Goal: Task Accomplishment & Management: Use online tool/utility

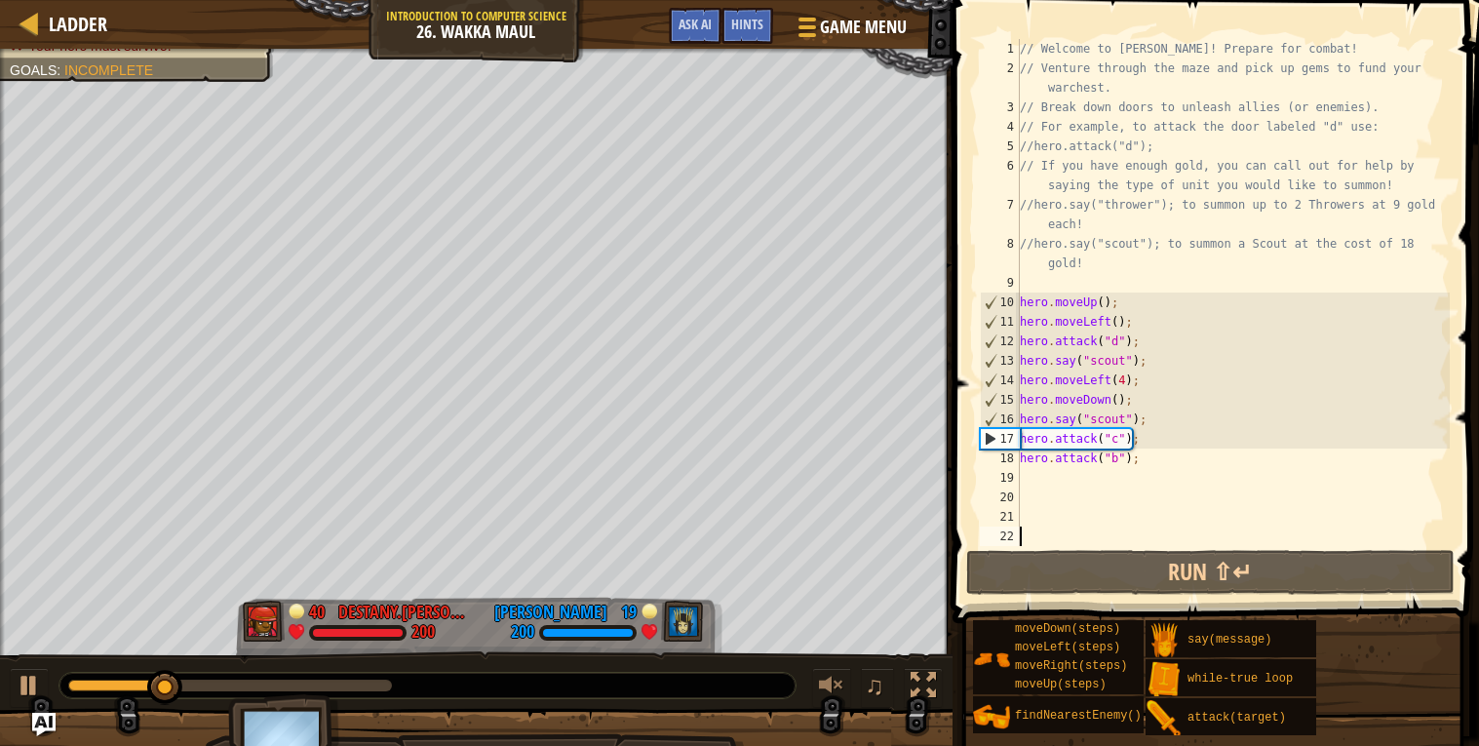
click at [1078, 291] on div "// Welcome to [PERSON_NAME]! Prepare for combat! // Venture through the maze an…" at bounding box center [1233, 312] width 434 height 546
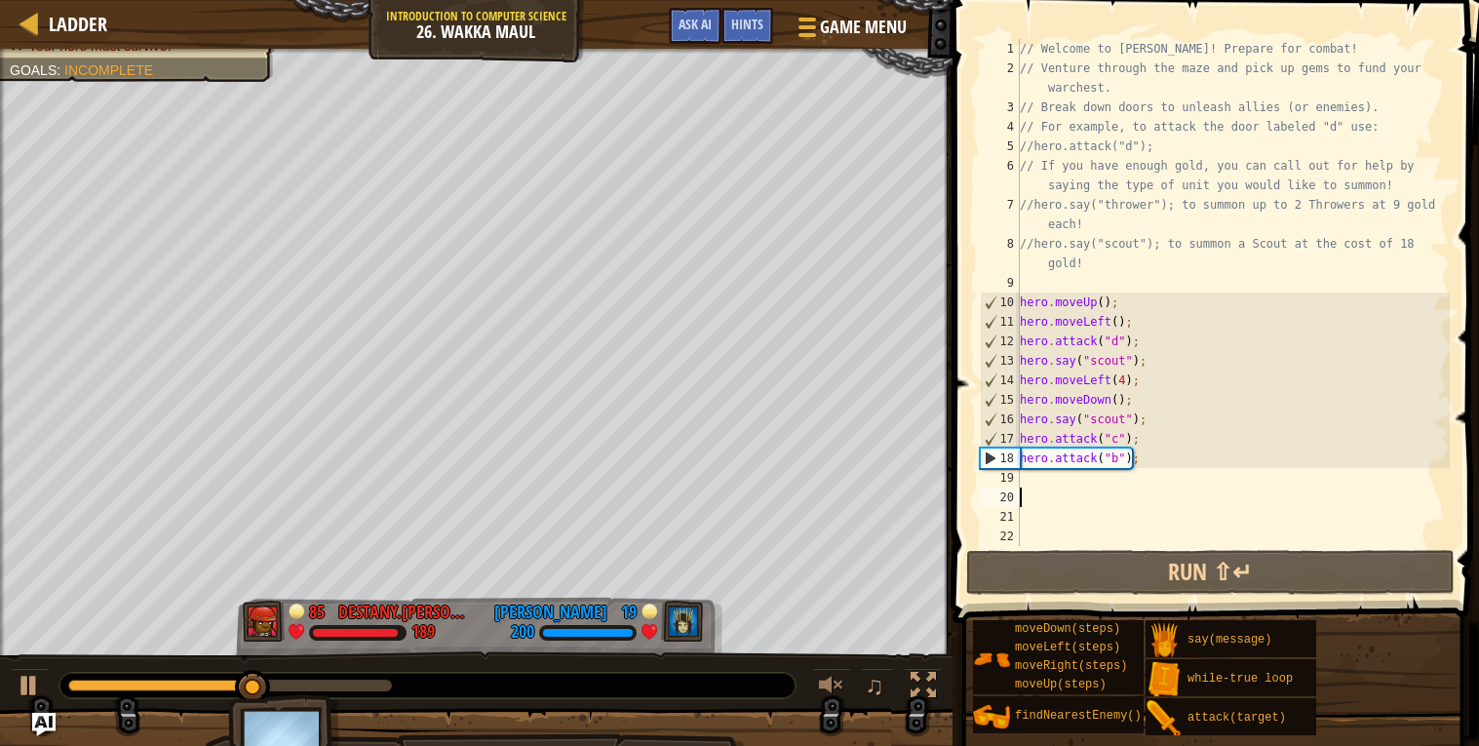
click at [1061, 490] on div "// Welcome to [PERSON_NAME]! Prepare for combat! // Venture through the maze an…" at bounding box center [1233, 312] width 434 height 546
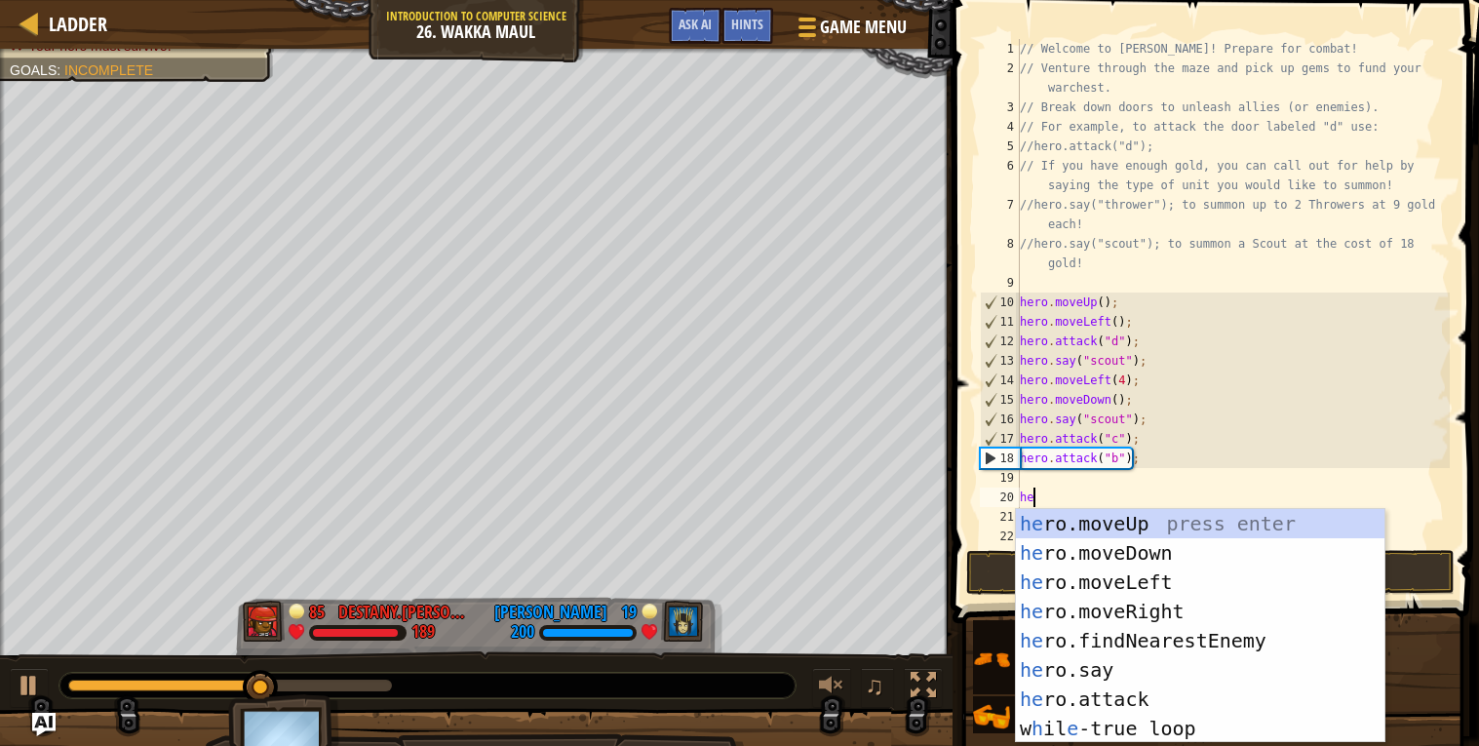
scroll to position [8, 0]
type textarea "h"
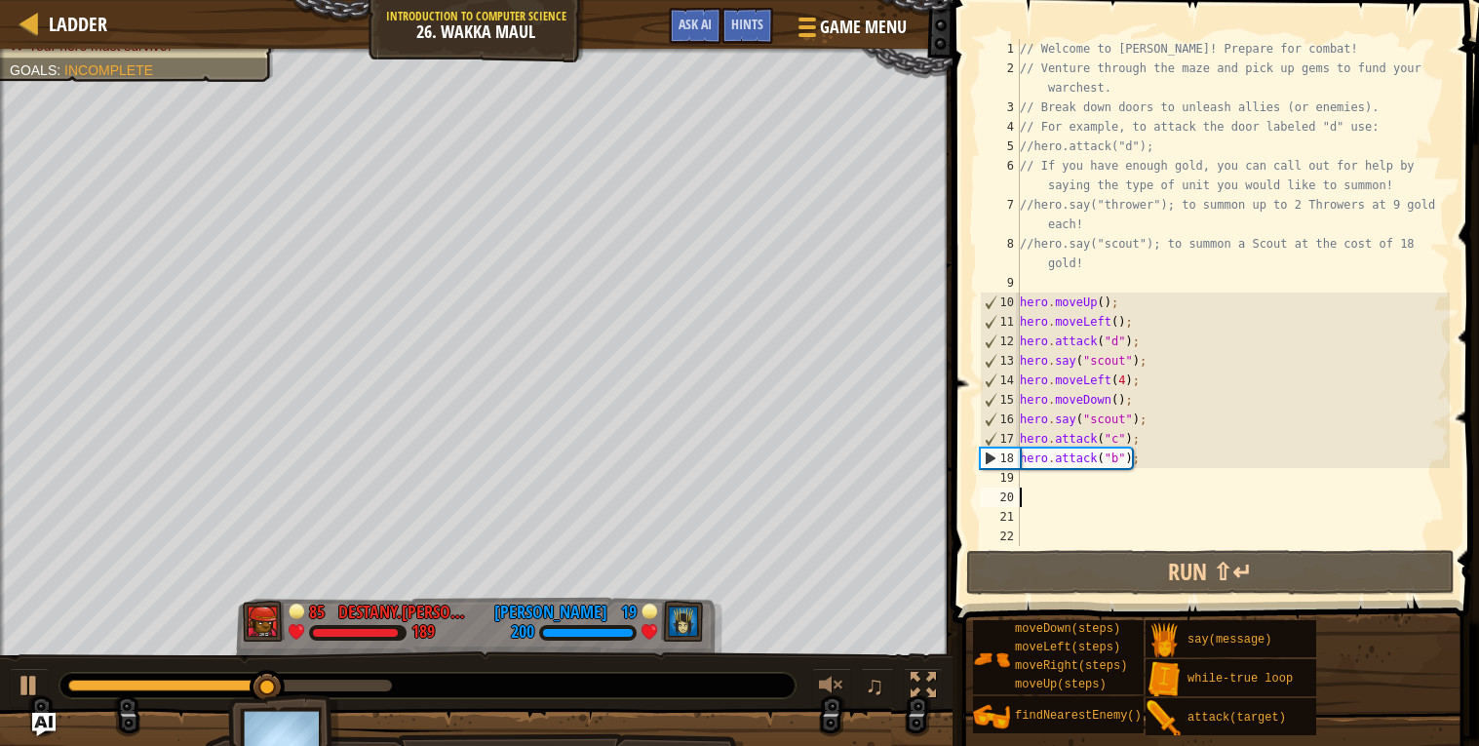
click at [1048, 483] on div "// Welcome to [PERSON_NAME]! Prepare for combat! // Venture through the maze an…" at bounding box center [1233, 312] width 434 height 546
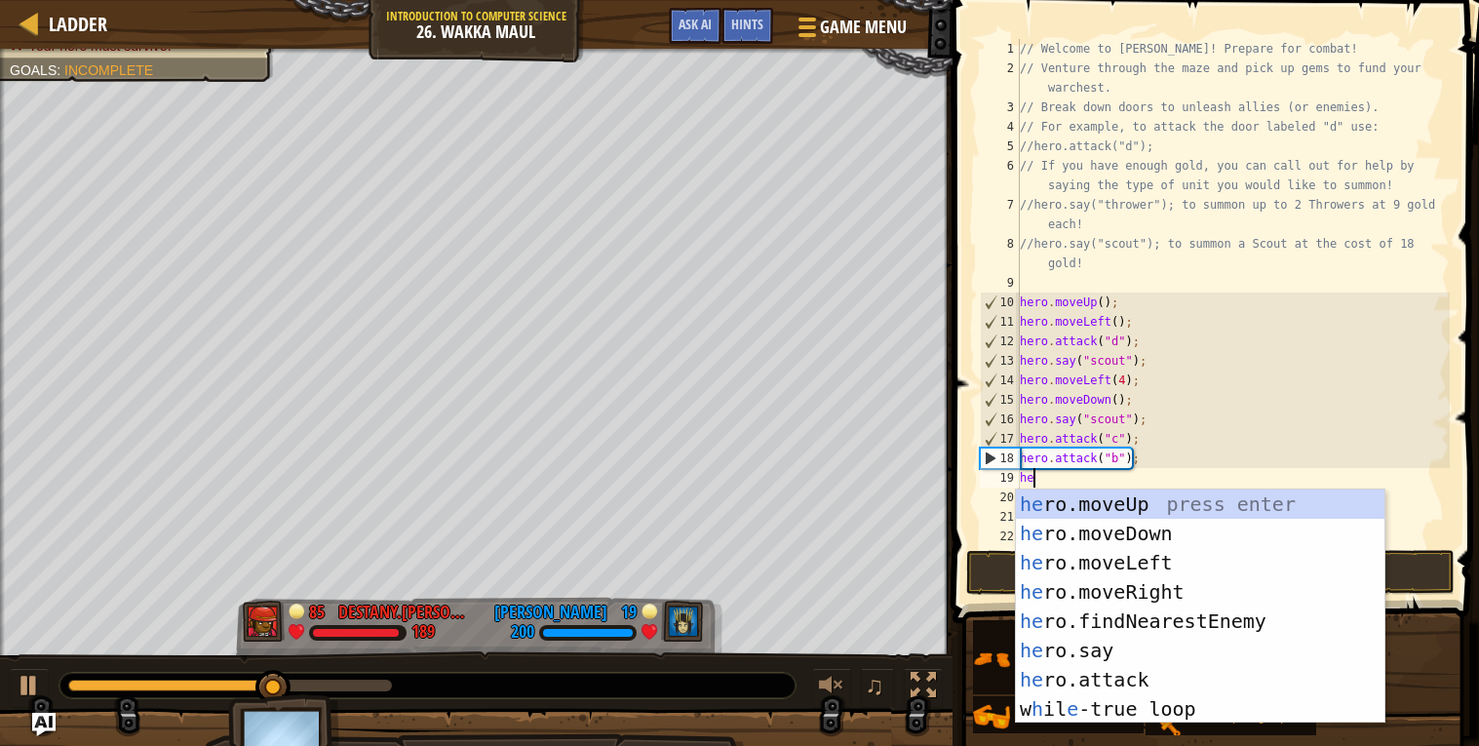
type textarea "hero"
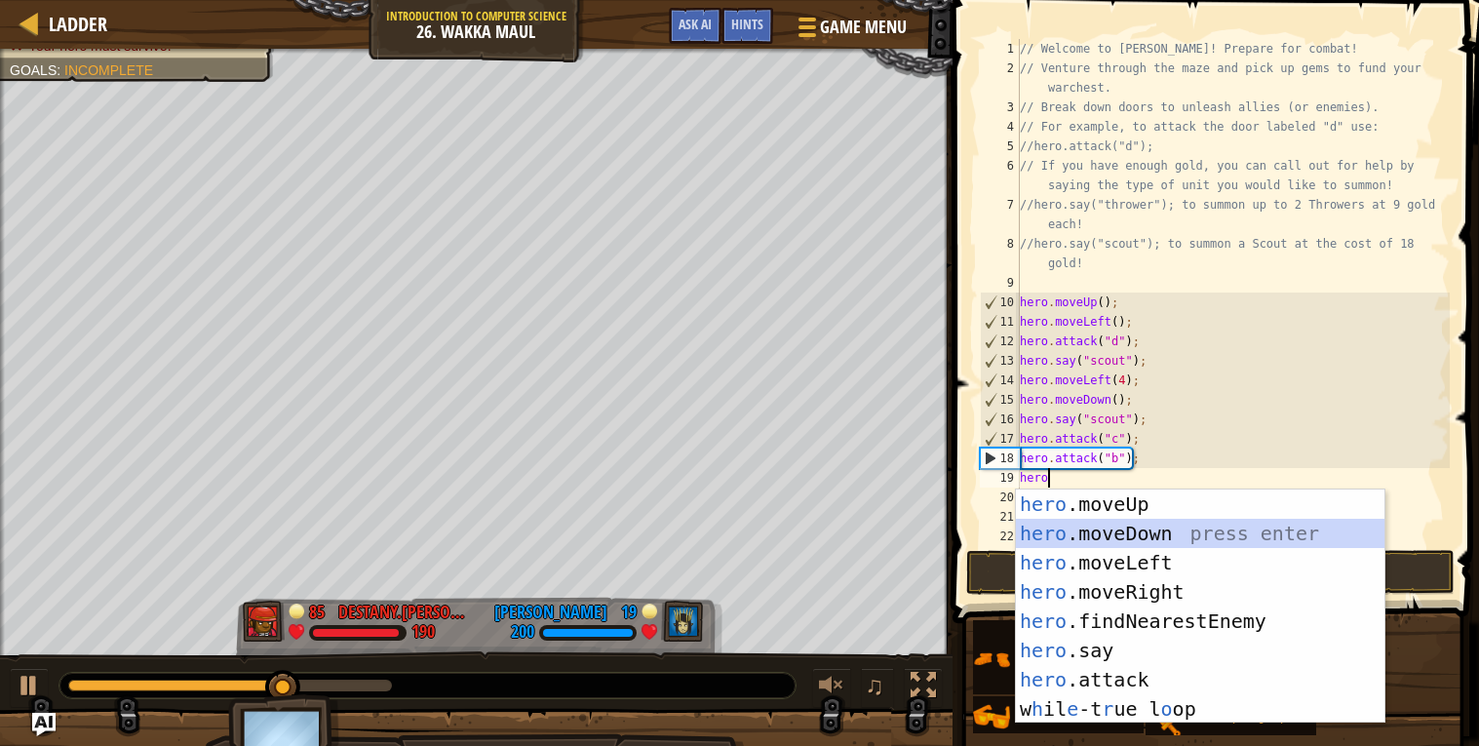
click at [1144, 531] on div "hero .moveUp press enter hero .moveDown press enter hero .moveLeft press enter …" at bounding box center [1200, 635] width 369 height 293
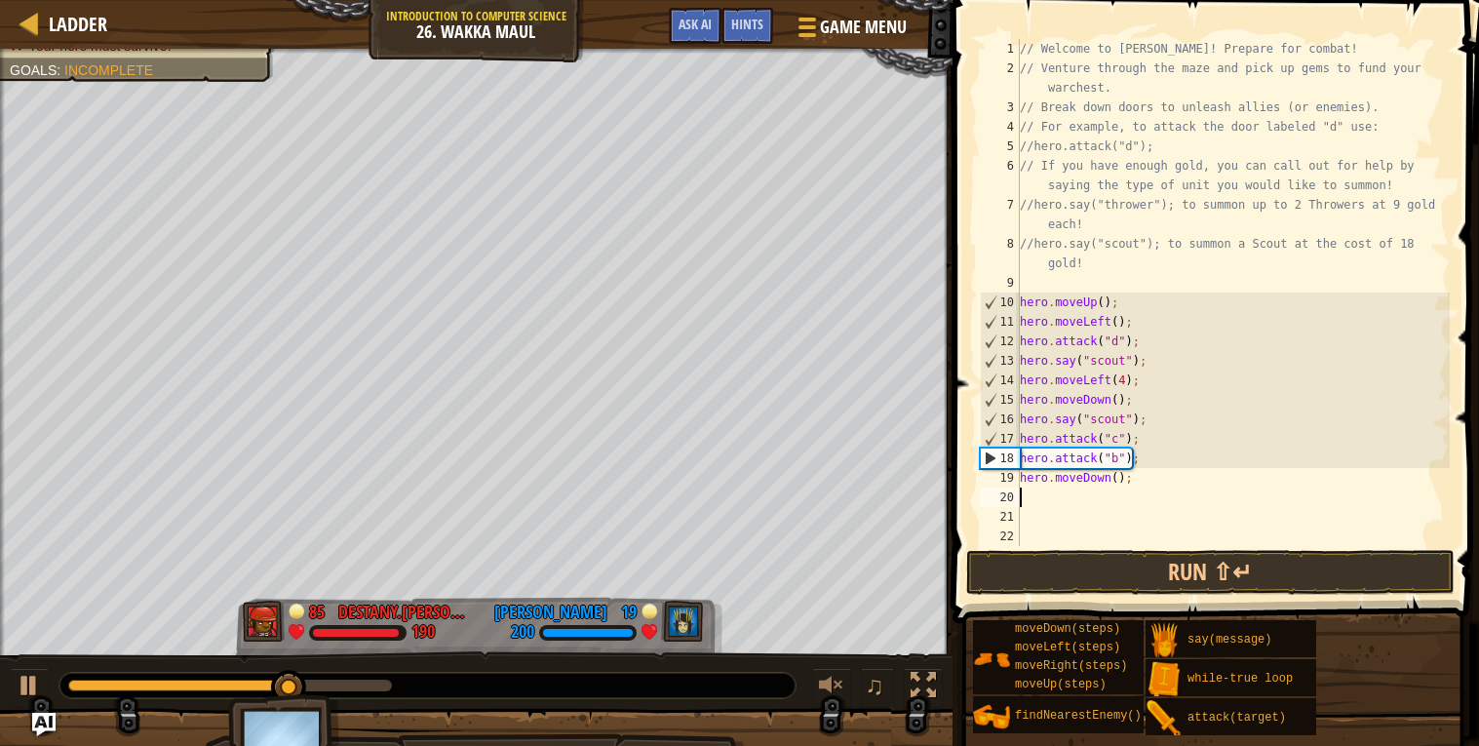
click at [1120, 479] on div "// Welcome to [PERSON_NAME]! Prepare for combat! // Venture through the maze an…" at bounding box center [1233, 312] width 434 height 546
type textarea "hero.moveDown(4);"
click at [1160, 567] on button "Run ⇧↵" at bounding box center [1210, 572] width 488 height 45
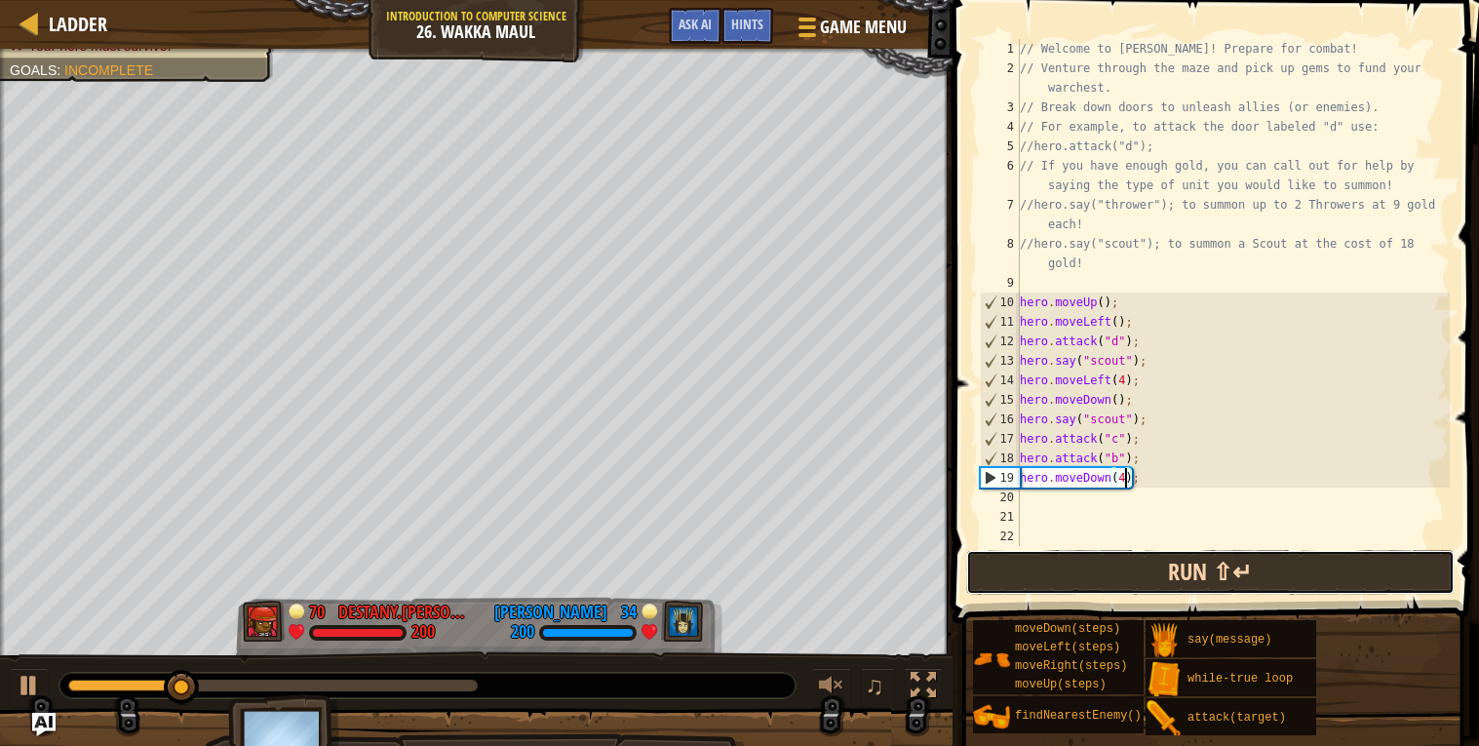
click at [1160, 567] on button "Run ⇧↵" at bounding box center [1210, 572] width 488 height 45
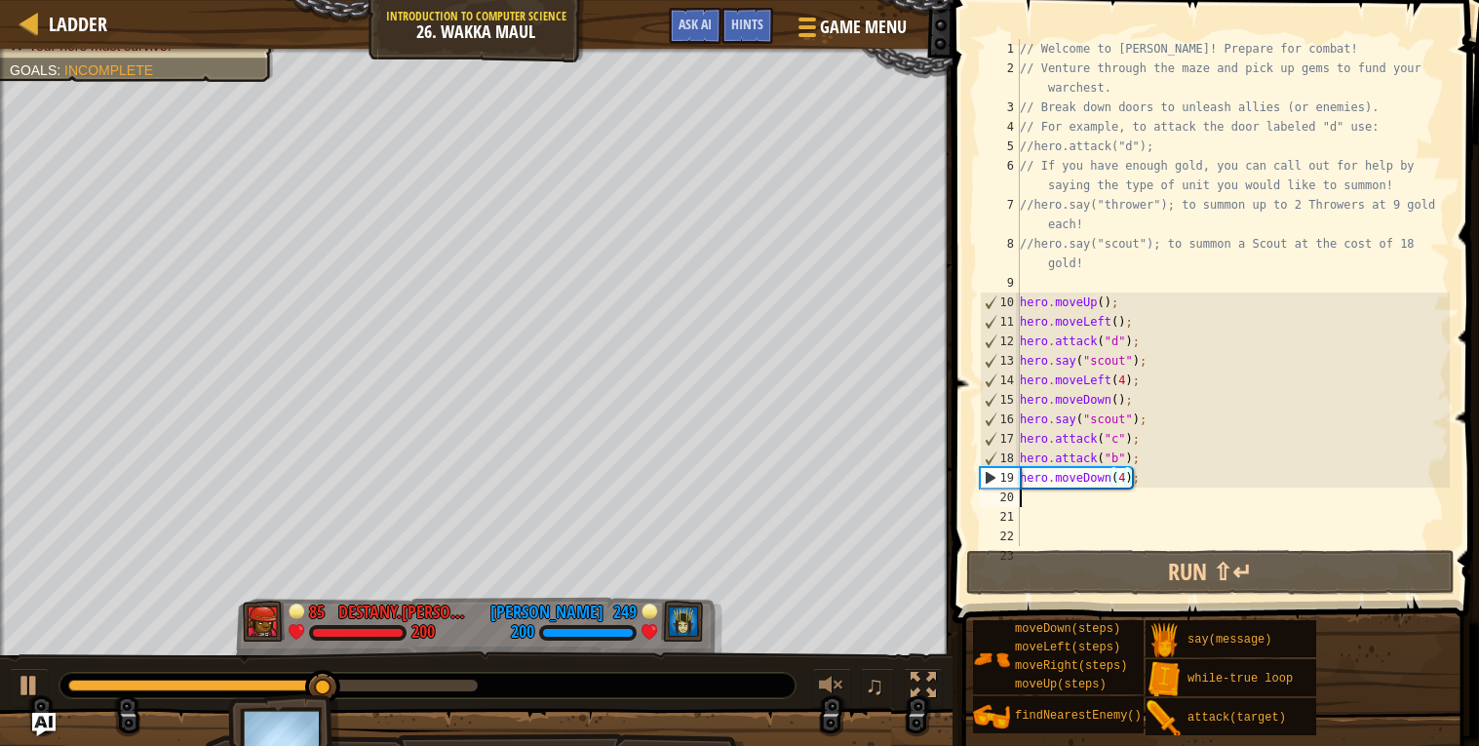
click at [1048, 505] on div "// Welcome to [PERSON_NAME]! Prepare for combat! // Venture through the maze an…" at bounding box center [1233, 312] width 434 height 546
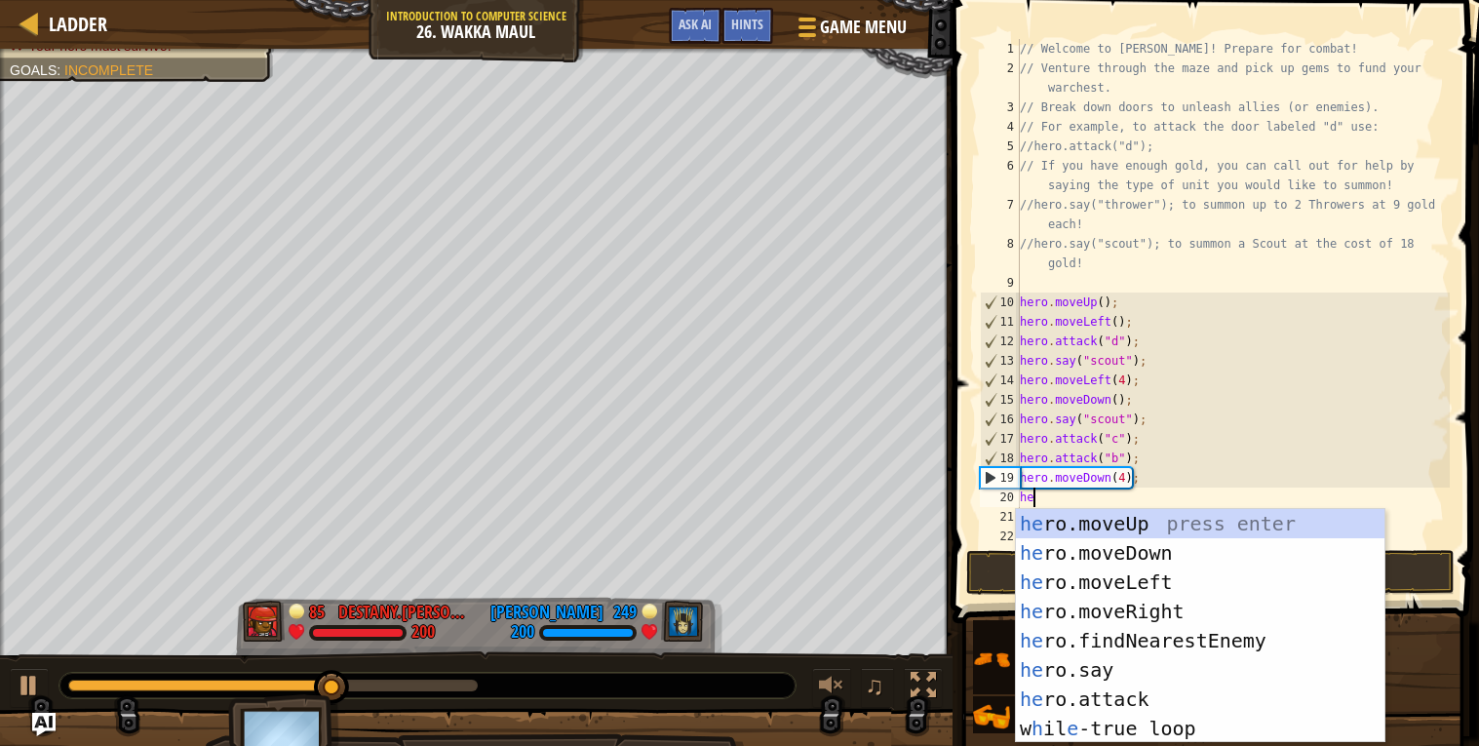
scroll to position [8, 1]
type textarea "hero"
click at [1126, 554] on div "hero .moveUp press enter hero .moveDown press enter hero .moveLeft press enter …" at bounding box center [1200, 655] width 369 height 293
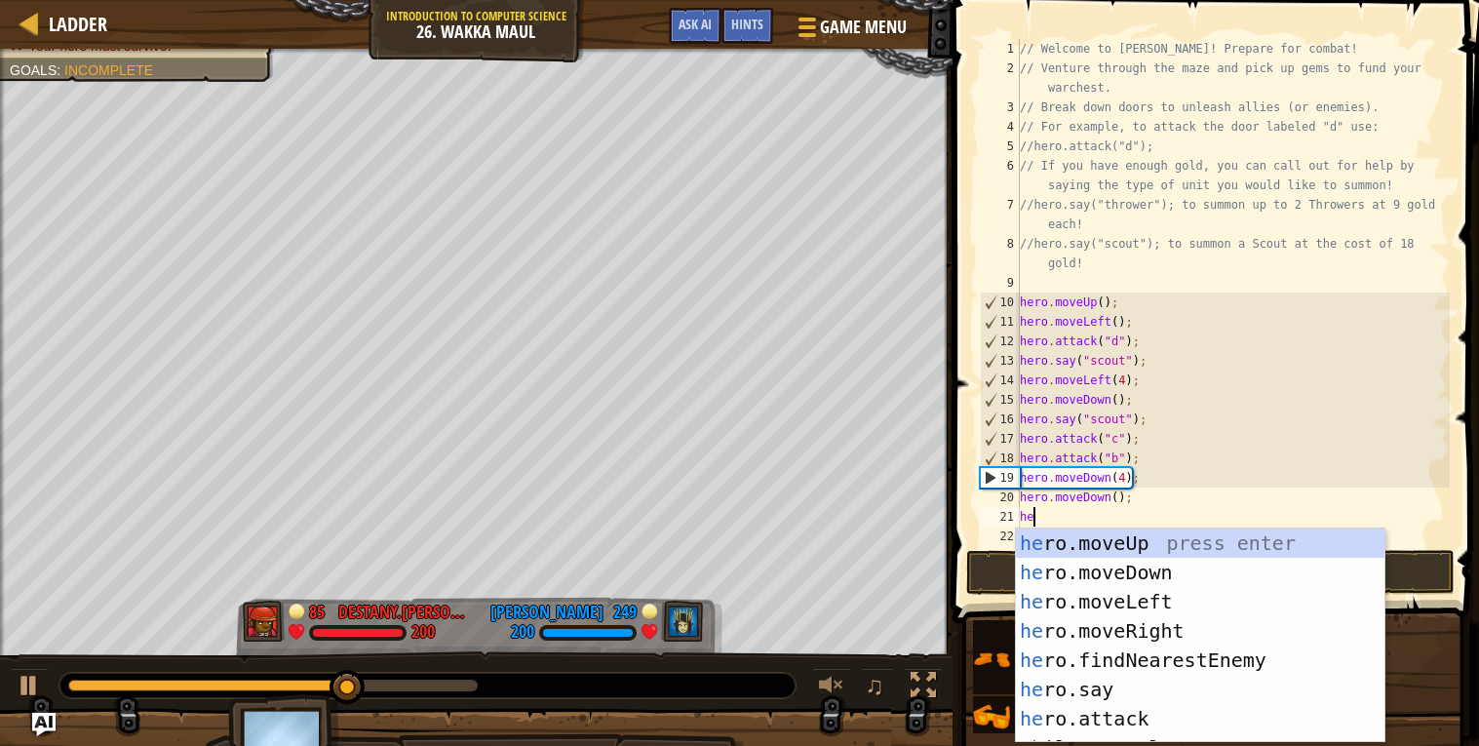
type textarea "hero"
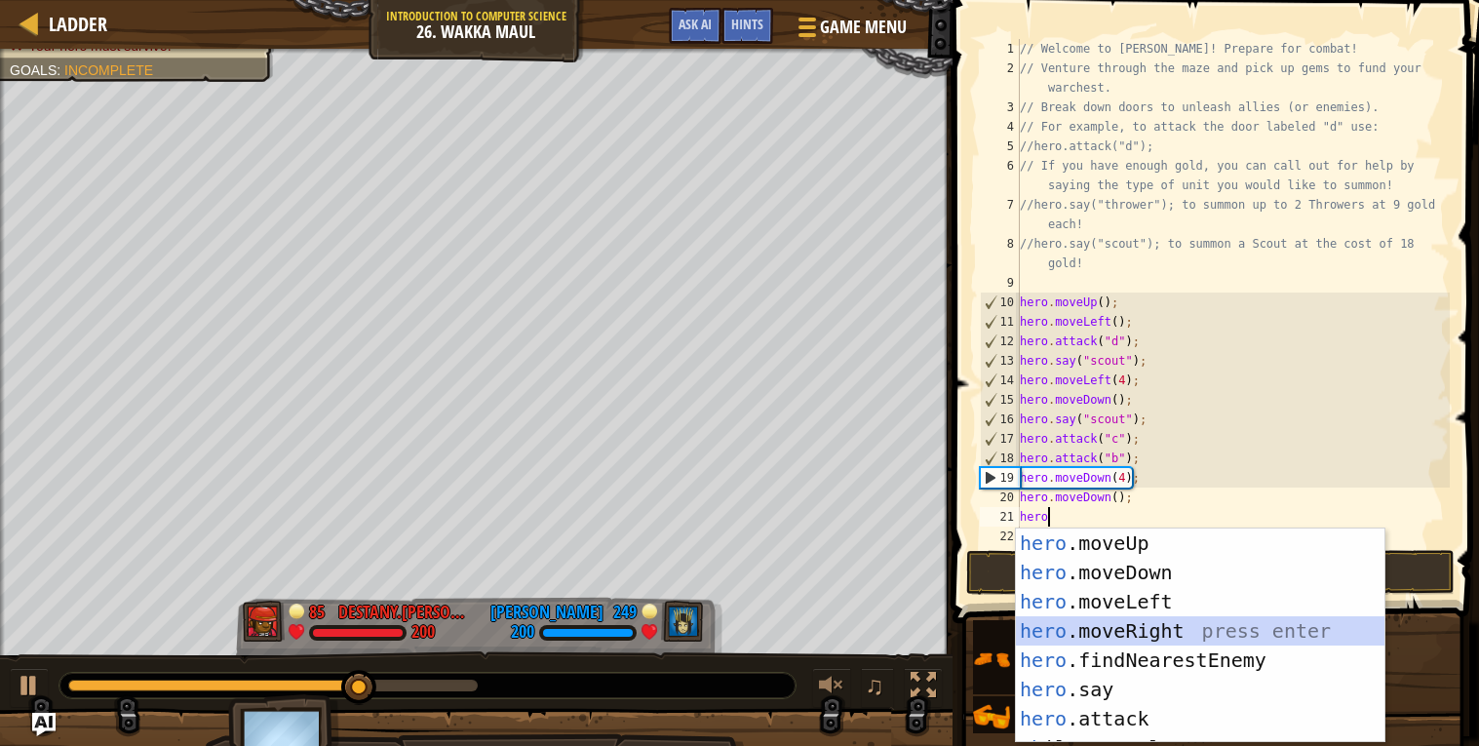
click at [1185, 635] on div "hero .moveUp press enter hero .moveDown press enter hero .moveLeft press enter …" at bounding box center [1200, 664] width 369 height 273
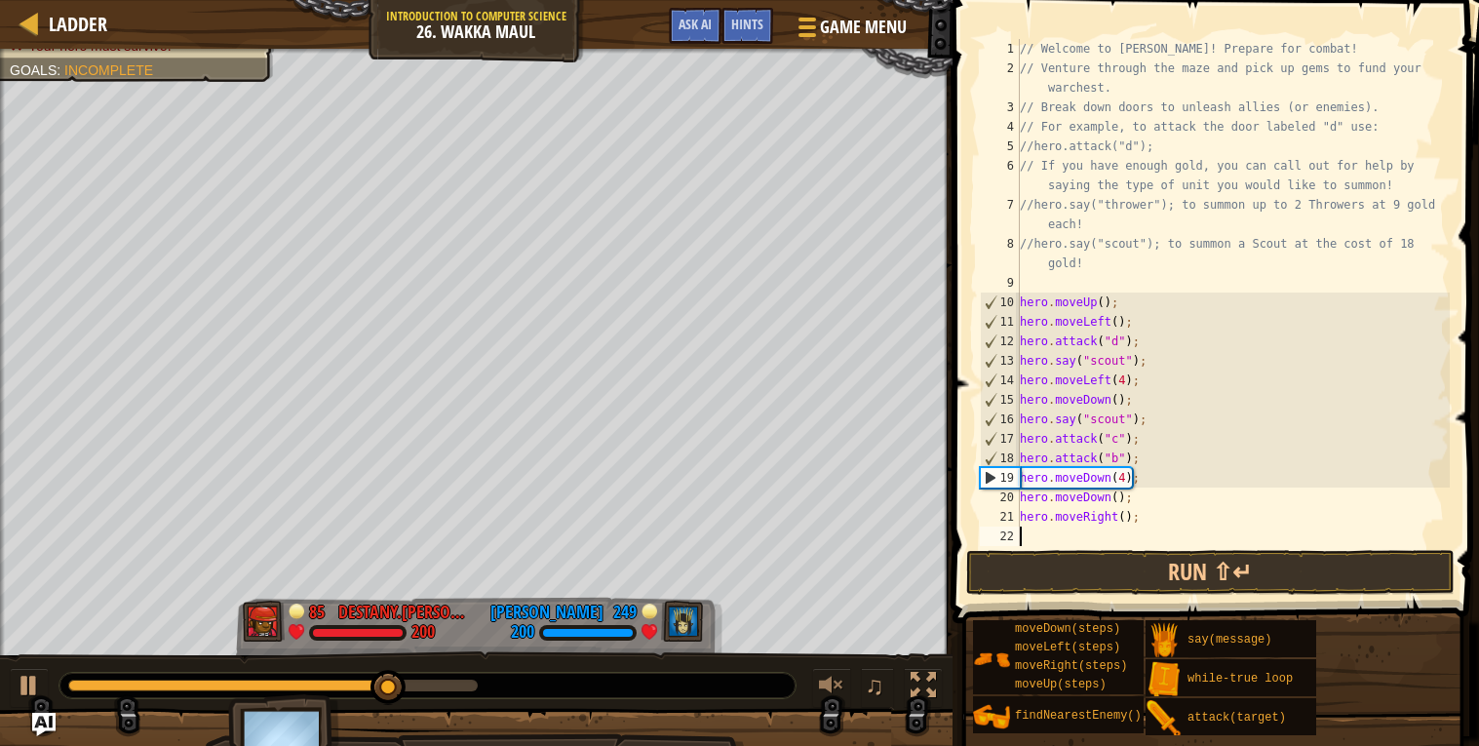
click at [1127, 512] on div "// Welcome to [PERSON_NAME]! Prepare for combat! // Venture through the maze an…" at bounding box center [1233, 312] width 434 height 546
type textarea "hero.moveRight(3);"
click at [1164, 561] on button "Run ⇧↵" at bounding box center [1210, 572] width 488 height 45
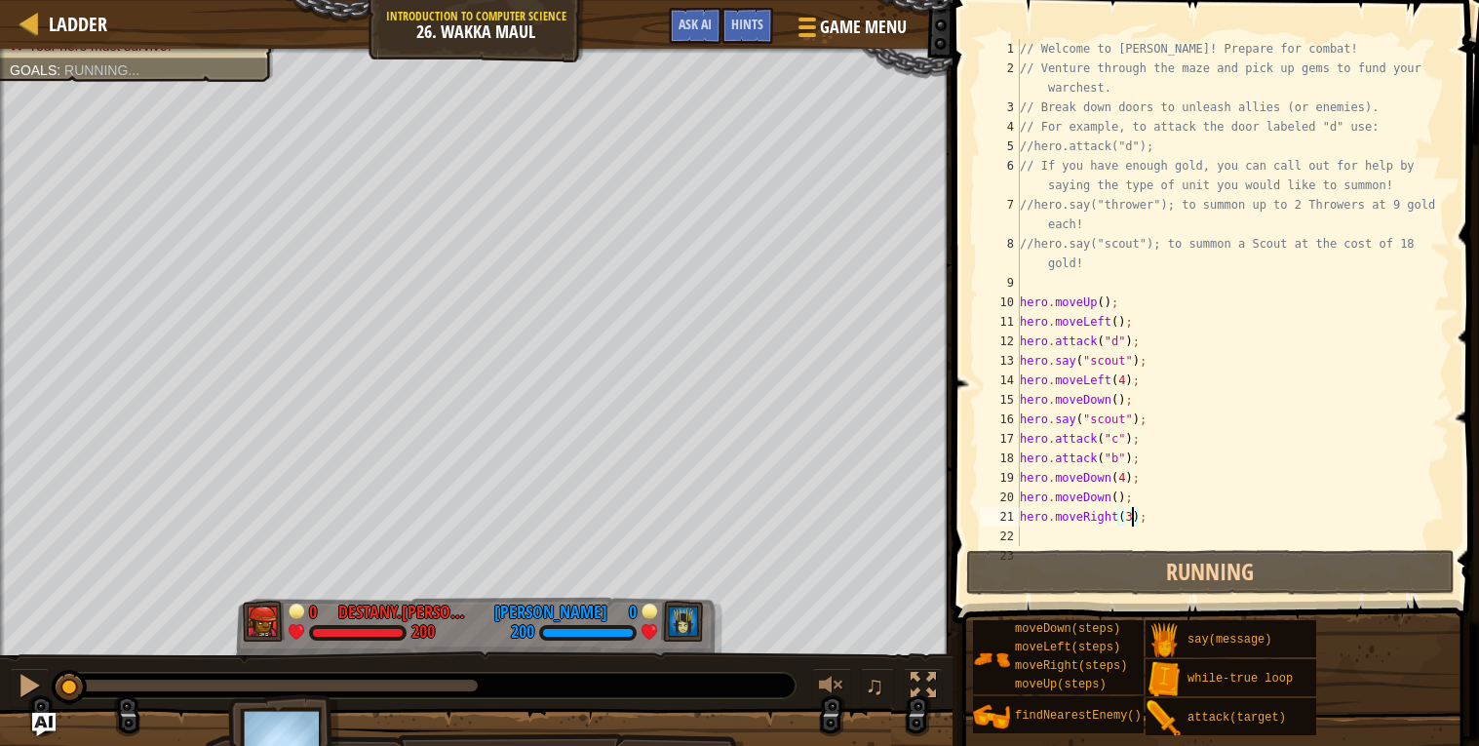
click at [1139, 535] on div "// Welcome to [PERSON_NAME]! Prepare for combat! // Venture through the maze an…" at bounding box center [1233, 312] width 434 height 546
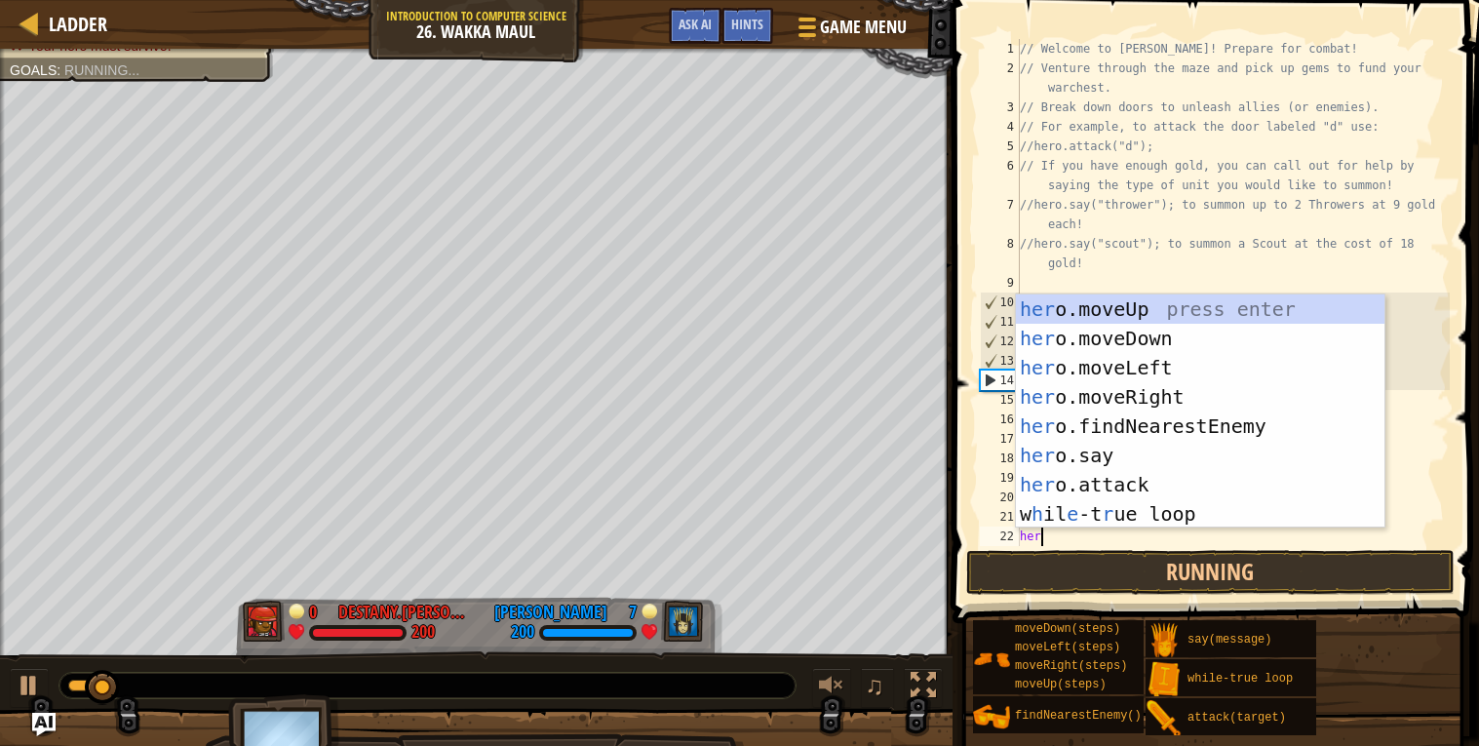
scroll to position [8, 1]
type textarea "hero"
click at [1120, 308] on div "hero .moveUp press enter hero .moveDown press enter hero .moveLeft press enter …" at bounding box center [1200, 440] width 369 height 293
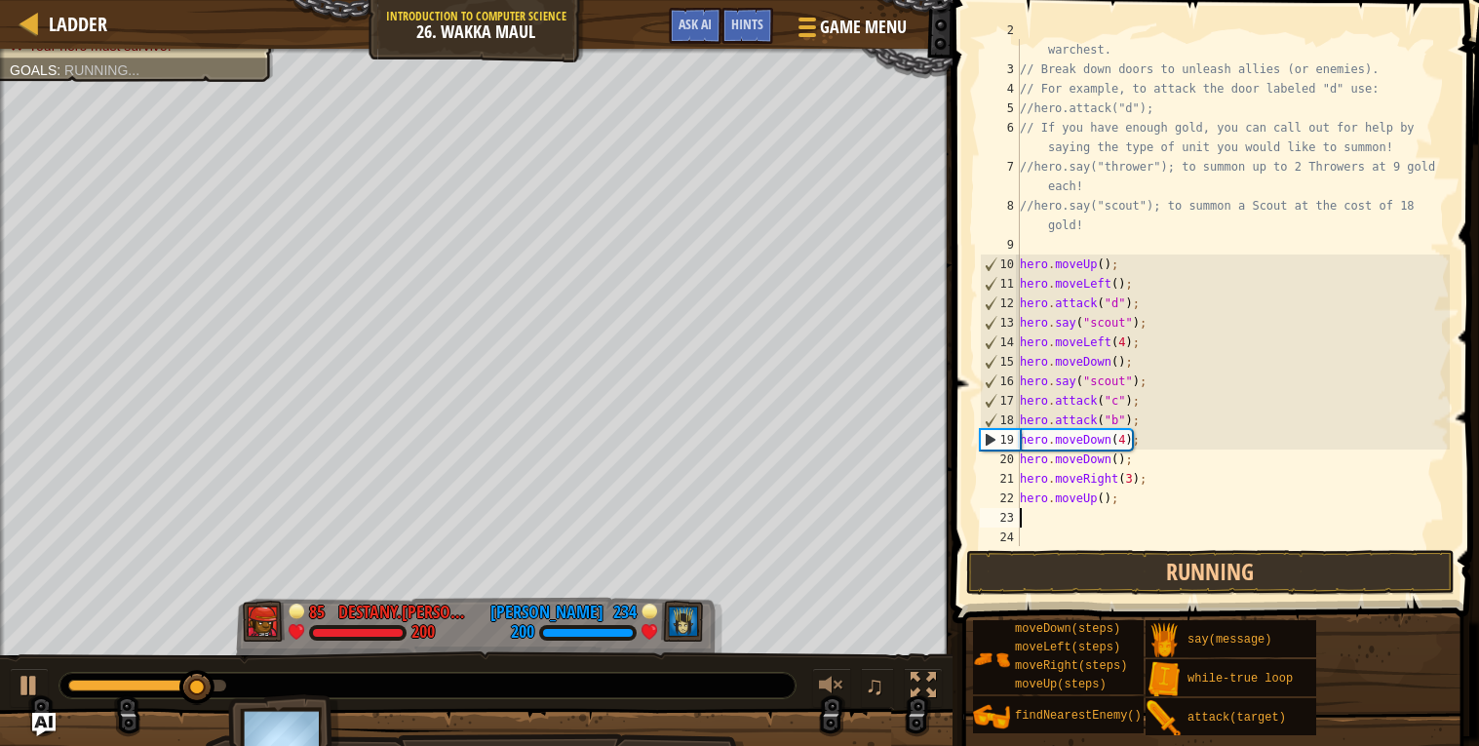
scroll to position [65, 0]
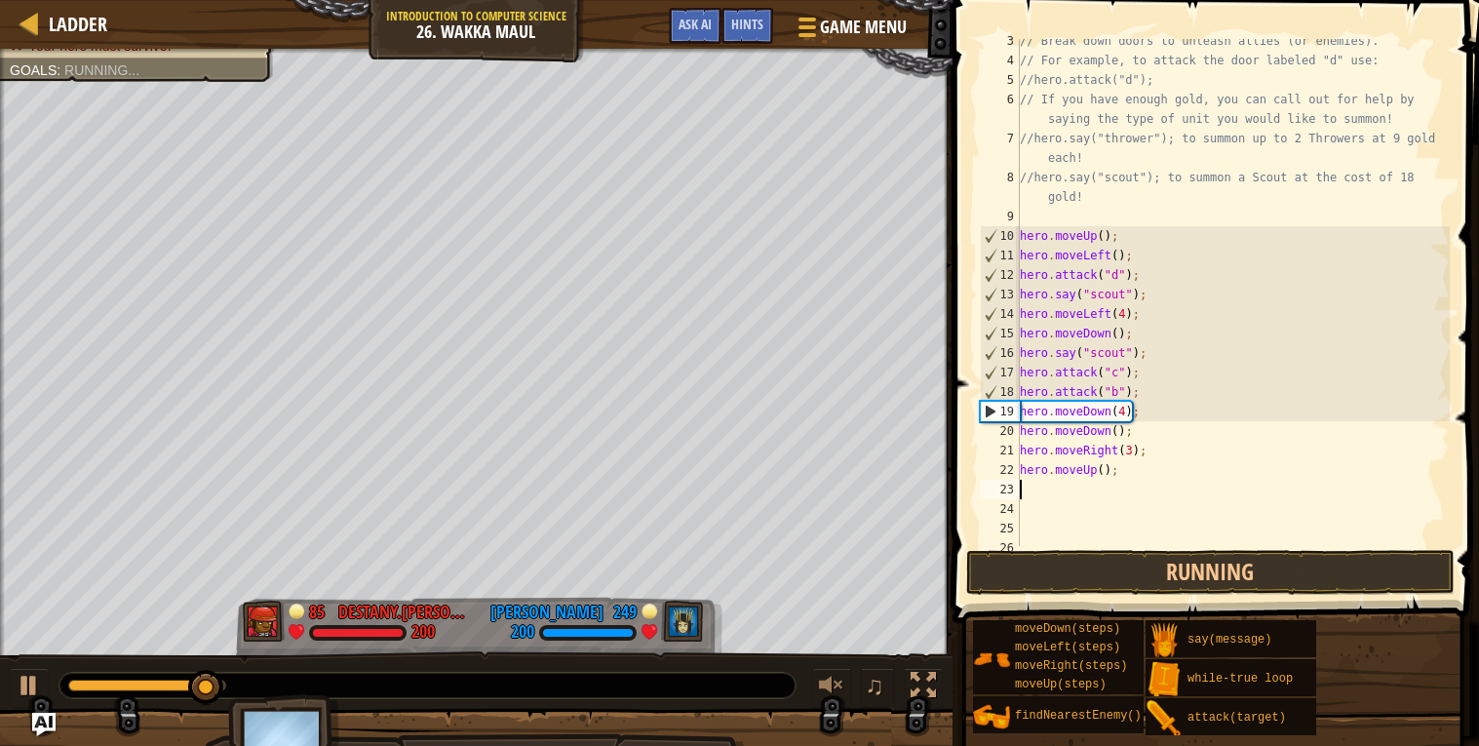
click at [1151, 526] on div "// Break down doors to unleash allies (or enemies). // For example, to attack t…" at bounding box center [1233, 304] width 434 height 546
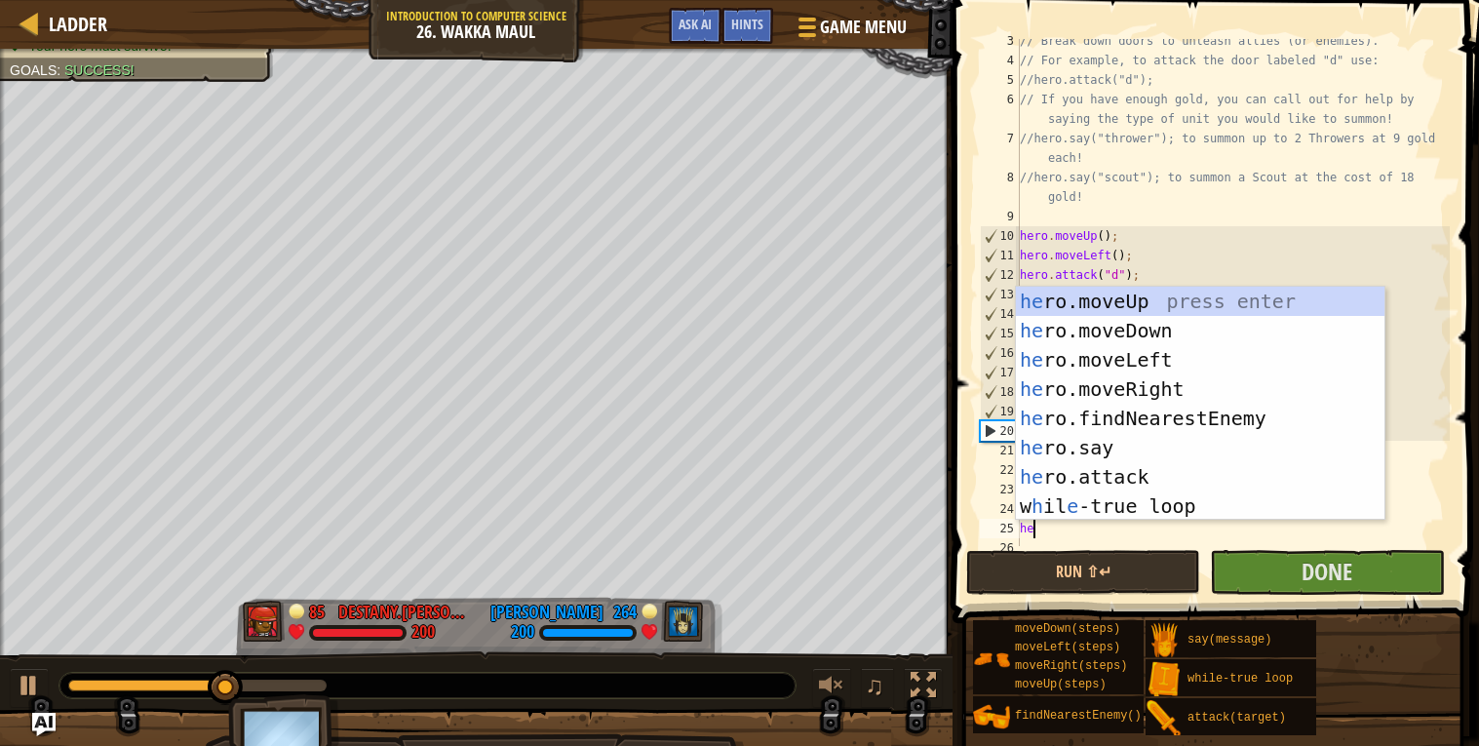
scroll to position [8, 0]
type textarea "h"
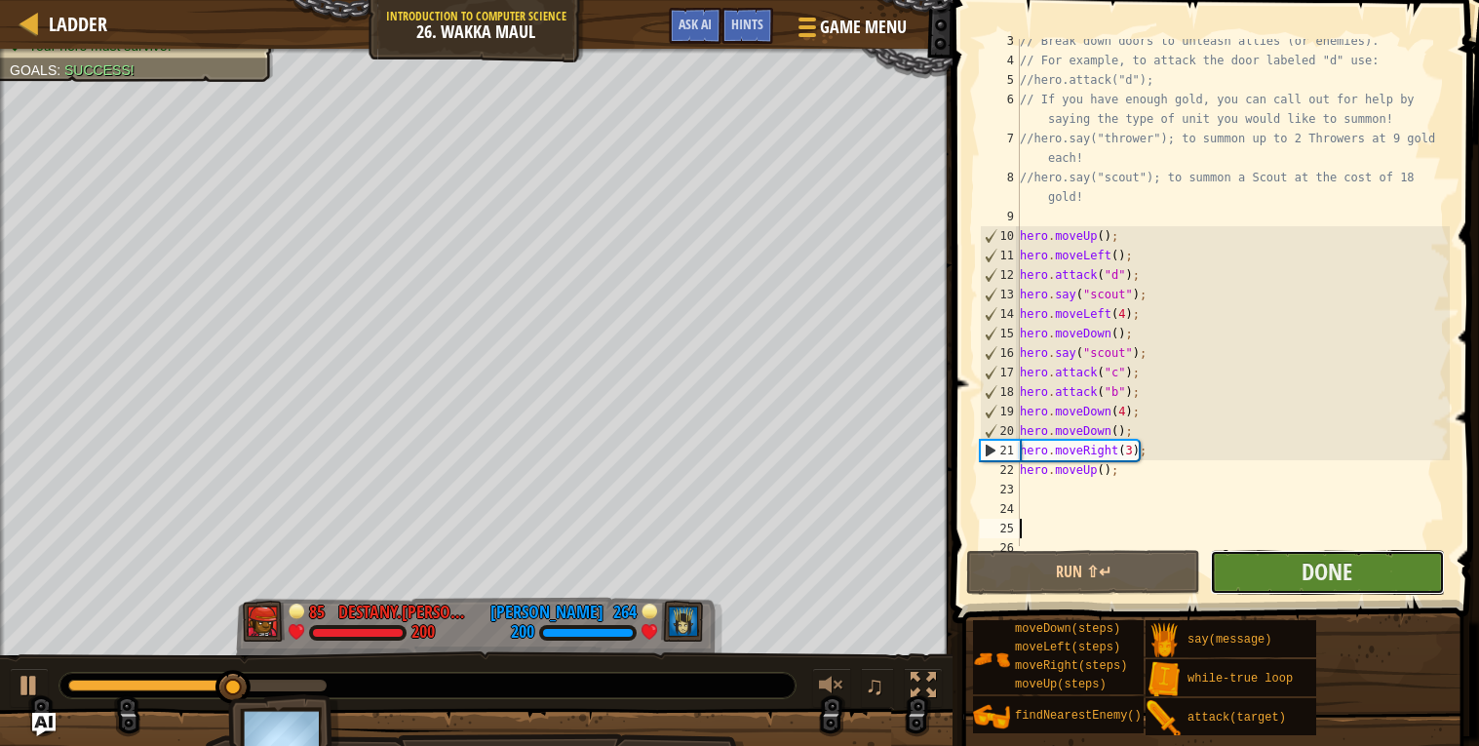
click at [1244, 576] on button "Done" at bounding box center [1327, 572] width 234 height 45
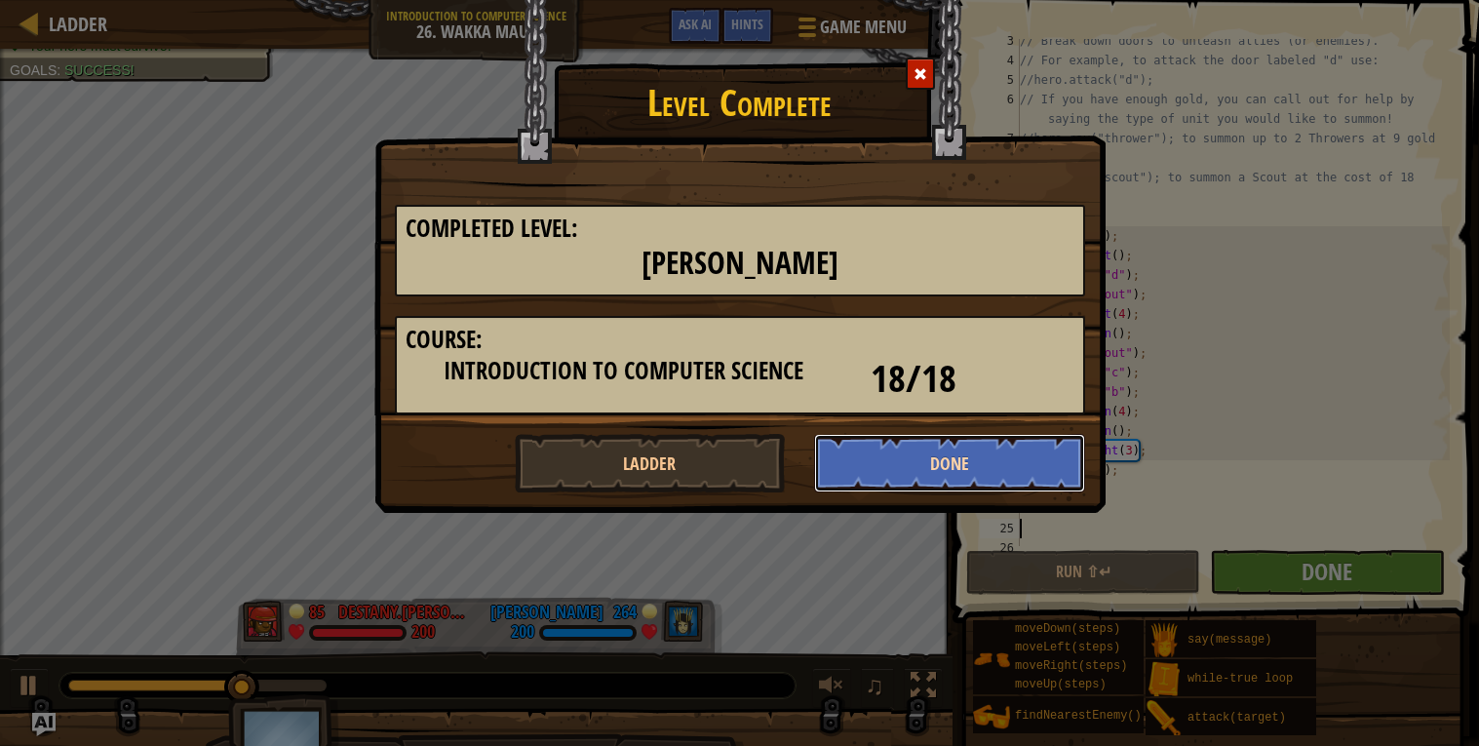
click at [931, 449] on button "Done" at bounding box center [949, 463] width 271 height 59
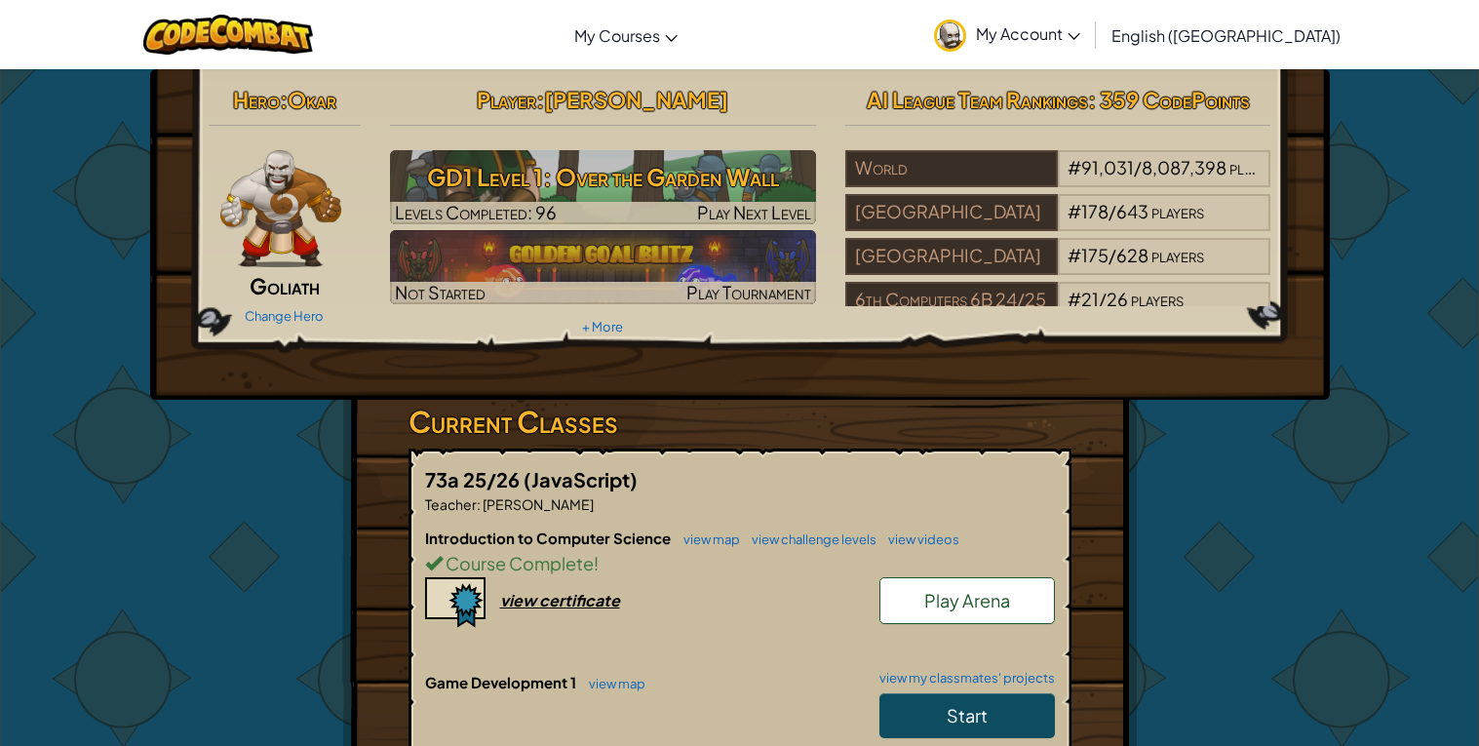
click at [955, 603] on span "Play Arena" at bounding box center [967, 600] width 86 height 22
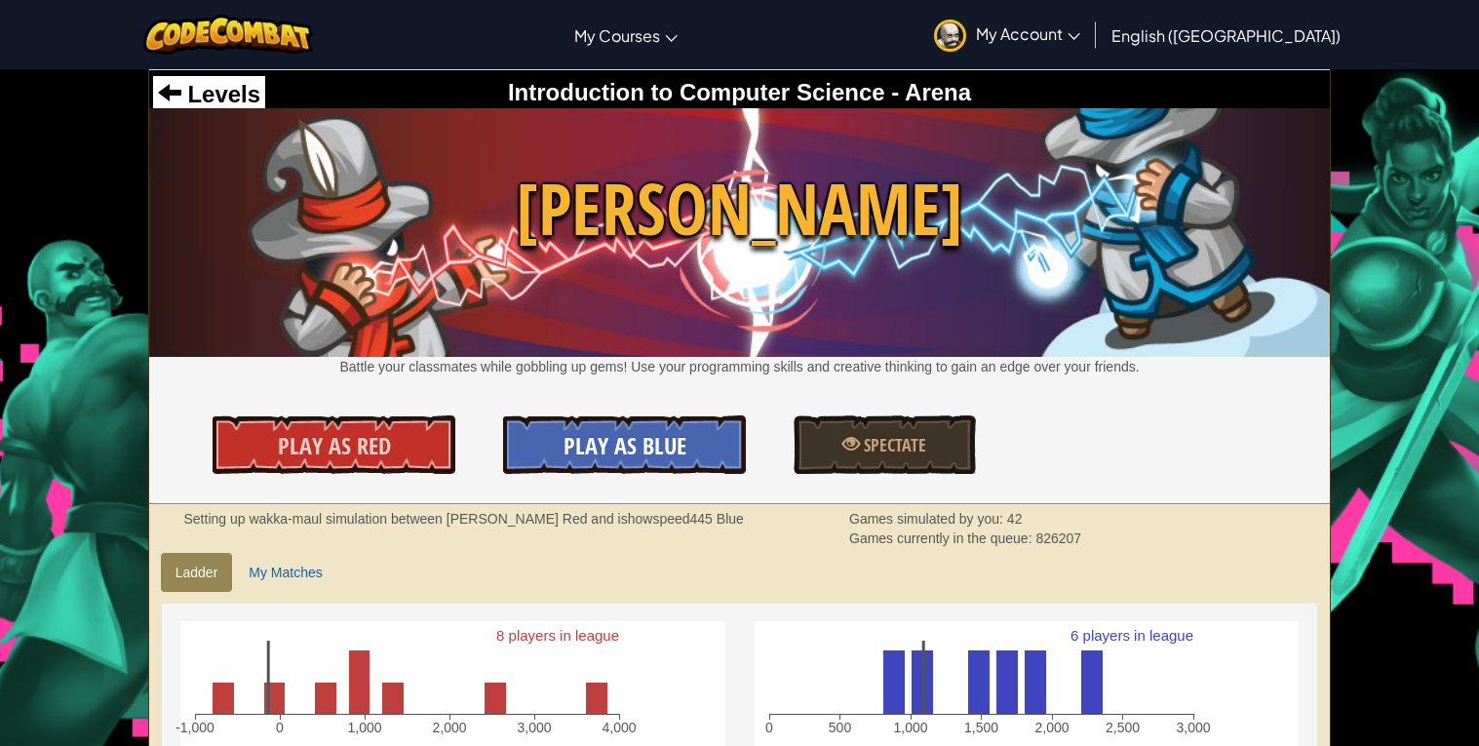
click at [641, 442] on span "Play As Blue" at bounding box center [625, 445] width 123 height 31
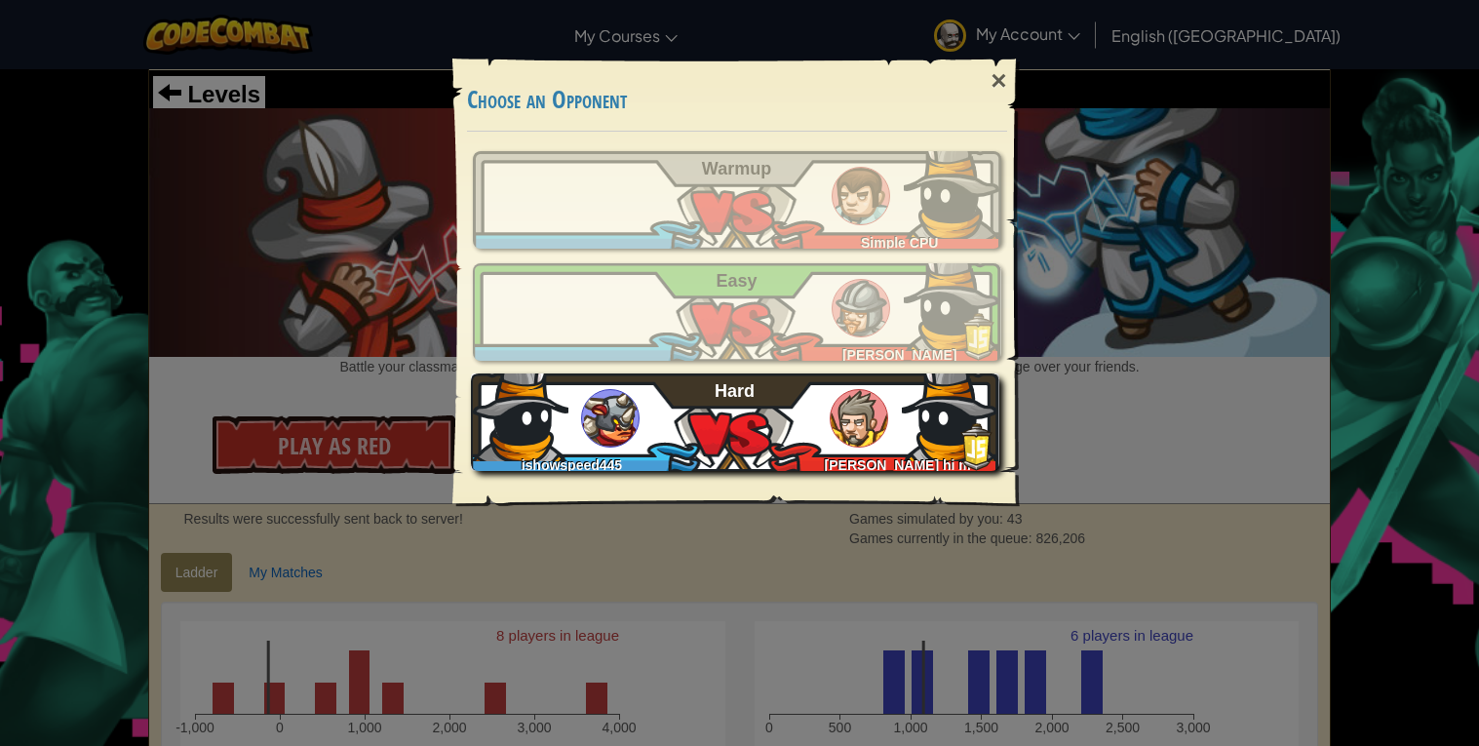
click at [911, 432] on img at bounding box center [951, 413] width 98 height 98
